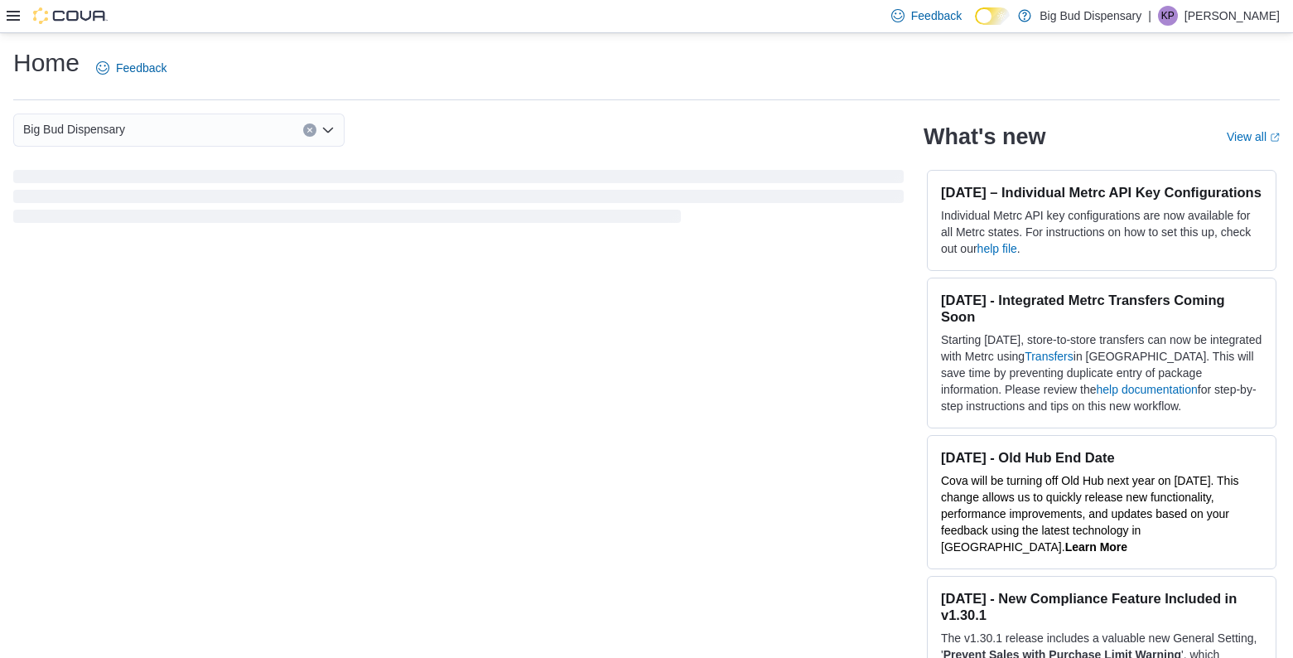
click at [16, 13] on icon at bounding box center [13, 15] width 13 height 13
